Goal: Navigation & Orientation: Go to known website

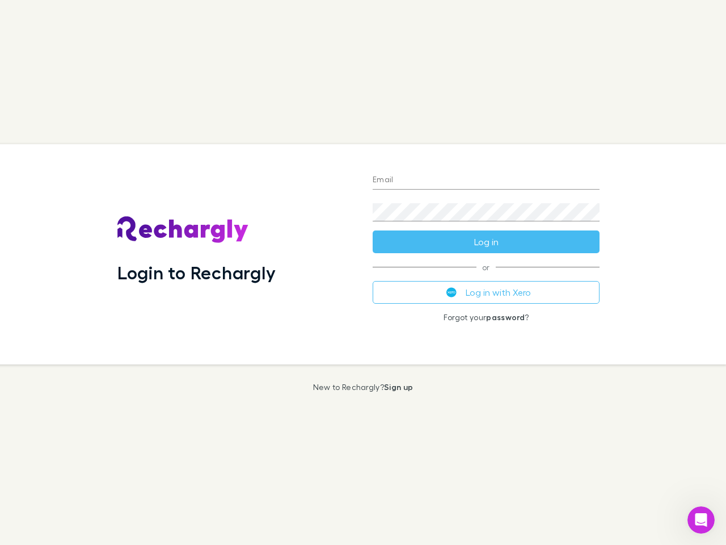
click at [363, 272] on div "Login to Rechargly" at bounding box center [235, 254] width 255 height 220
click at [486, 180] on input "Email" at bounding box center [486, 180] width 227 height 18
click at [486, 242] on button "Log in" at bounding box center [486, 241] width 227 height 23
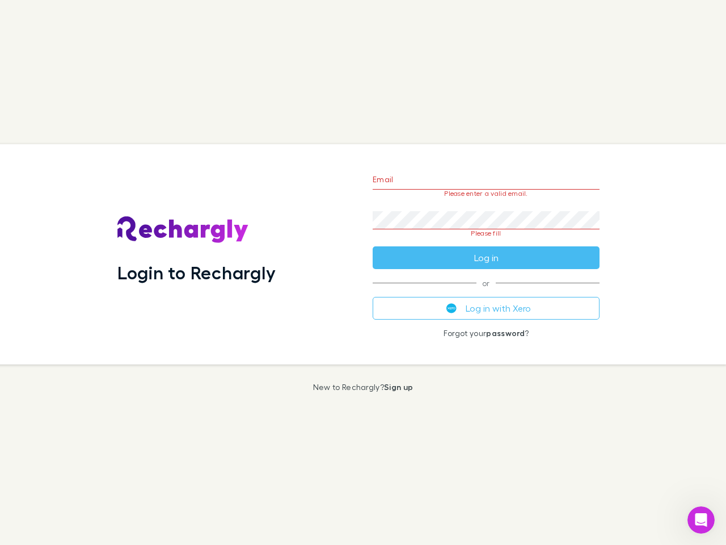
click at [486, 292] on div "Email Please enter a valid email. Password Please fill Log in or Log in with Xe…" at bounding box center [486, 254] width 245 height 220
click at [701, 520] on icon "Open Intercom Messenger" at bounding box center [701, 519] width 19 height 19
